Goal: Task Accomplishment & Management: Use online tool/utility

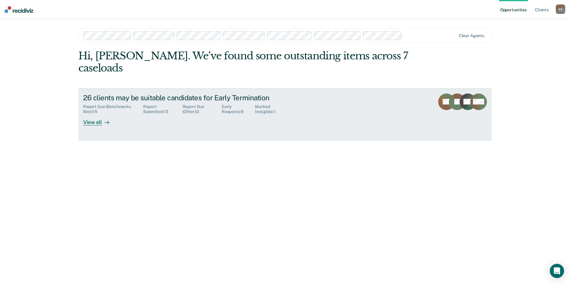
click at [94, 114] on div "View all" at bounding box center [99, 120] width 33 height 12
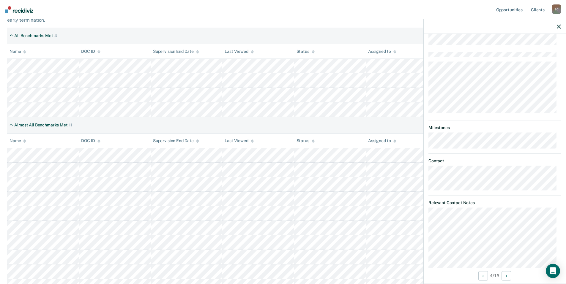
scroll to position [297, 0]
click at [531, 27] on icon "button" at bounding box center [559, 26] width 4 height 4
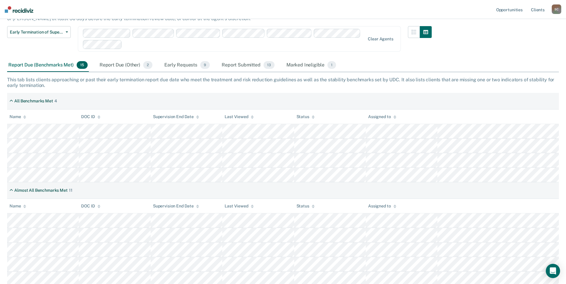
scroll to position [0, 0]
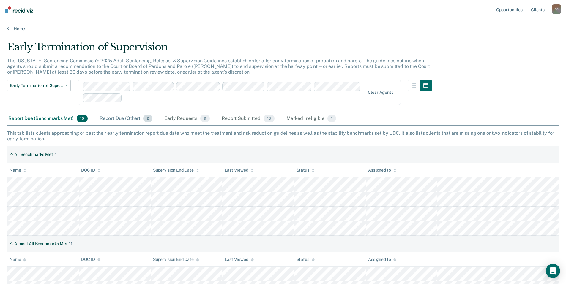
click at [130, 120] on div "Report Due (Other) 2" at bounding box center [125, 118] width 55 height 13
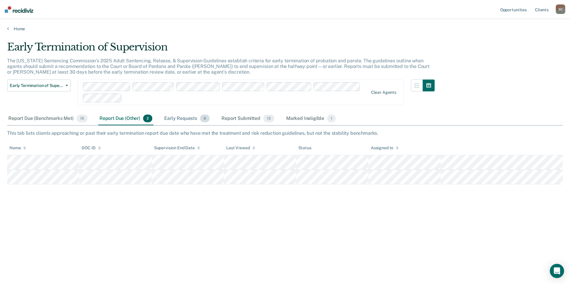
click at [184, 121] on div "Early Requests 9" at bounding box center [187, 118] width 48 height 13
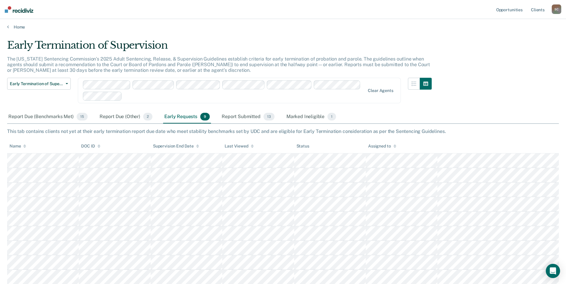
scroll to position [45, 0]
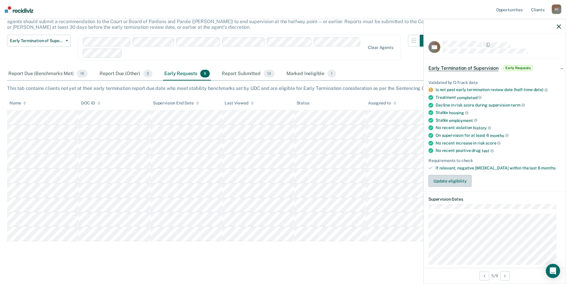
click at [451, 184] on button "Update eligibility" at bounding box center [449, 181] width 43 height 12
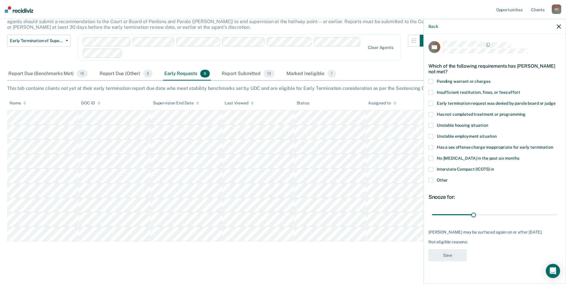
click at [531, 29] on div "Back" at bounding box center [495, 26] width 142 height 15
click at [531, 28] on icon "button" at bounding box center [559, 26] width 4 height 4
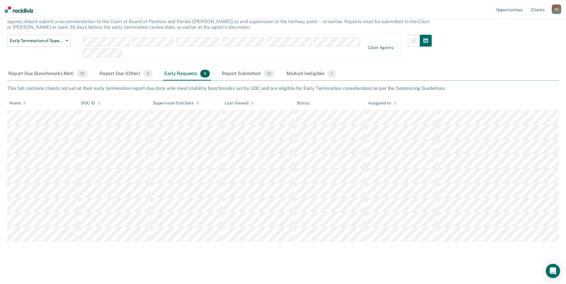
click at [27, 10] on img at bounding box center [19, 9] width 29 height 7
